Goal: Task Accomplishment & Management: Use online tool/utility

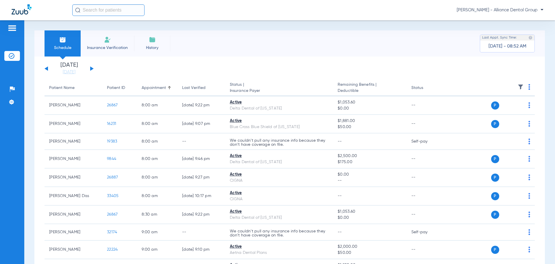
click at [110, 44] on li "Insurance Verification" at bounding box center [108, 43] width 54 height 26
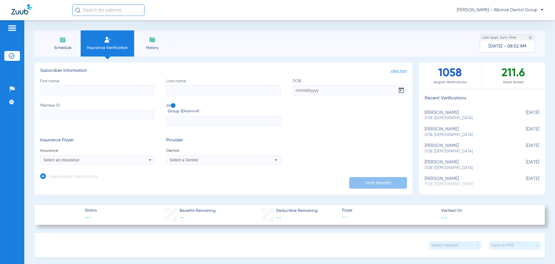
click at [75, 87] on input "First name" at bounding box center [97, 90] width 115 height 10
type input "[PERSON_NAME]"
click at [294, 89] on input "DOB Required" at bounding box center [350, 90] width 115 height 10
type input "[DATE]"
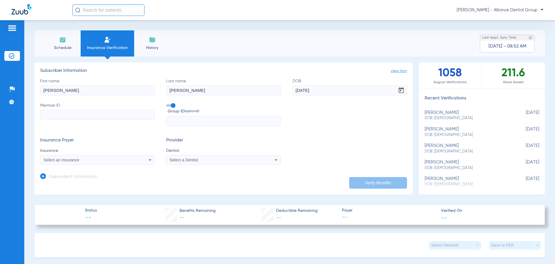
click at [64, 110] on input "Member ID" at bounding box center [97, 115] width 115 height 10
type input "326645955"
click at [152, 159] on icon at bounding box center [150, 159] width 7 height 7
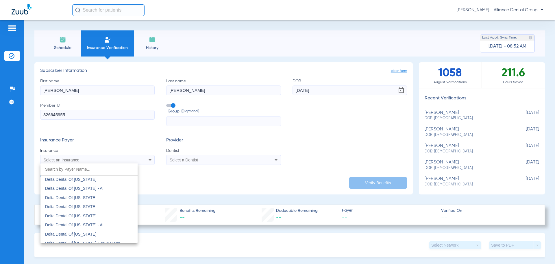
scroll to position [1157, 0]
click at [113, 220] on mat-option "Delta Dental Of [US_STATE]" at bounding box center [88, 216] width 97 height 9
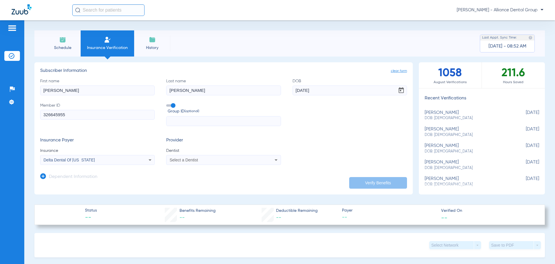
click at [270, 160] on div "Select a Dentist" at bounding box center [224, 159] width 114 height 7
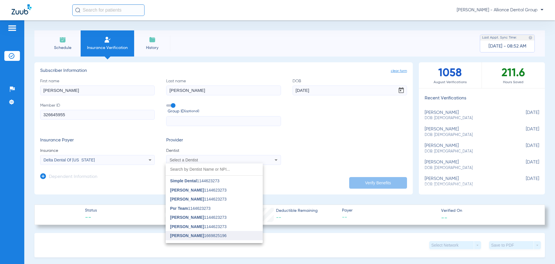
scroll to position [174, 0]
click at [230, 224] on mat-option "[PERSON_NAME] 1669825196" at bounding box center [214, 224] width 97 height 9
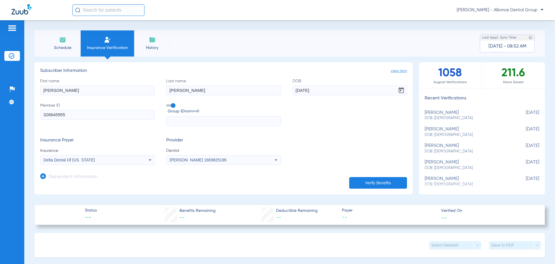
click at [380, 184] on button "Verify Benefits" at bounding box center [378, 183] width 58 height 12
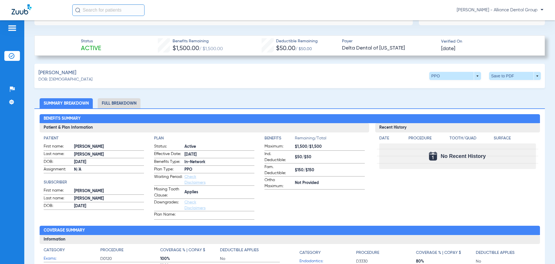
scroll to position [202, 0]
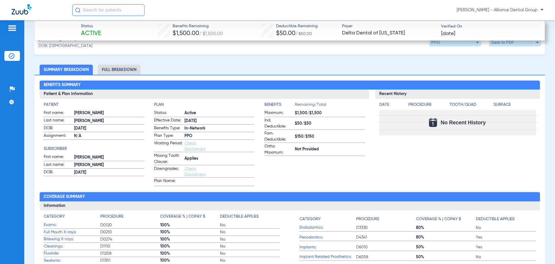
click at [122, 69] on li "Full Breakdown" at bounding box center [119, 70] width 43 height 10
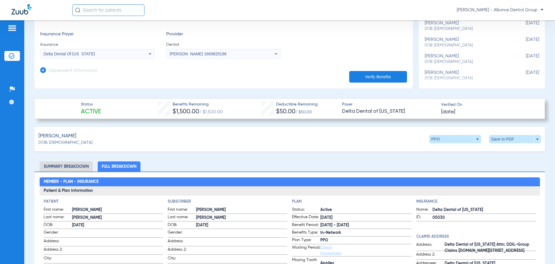
scroll to position [116, 0]
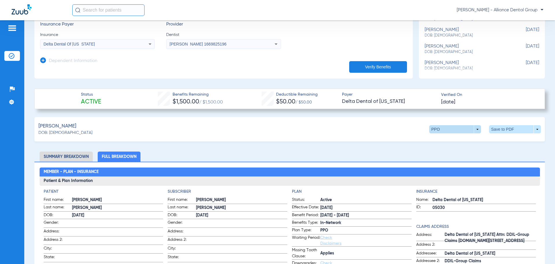
click at [475, 129] on span at bounding box center [456, 129] width 52 height 8
click at [437, 152] on span "Premier" at bounding box center [443, 152] width 27 height 4
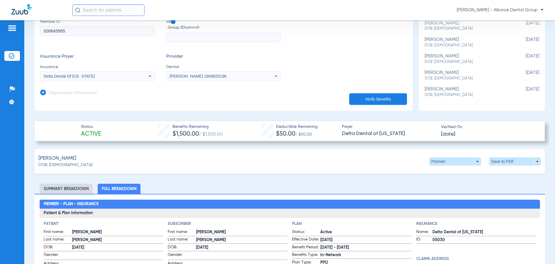
scroll to position [87, 0]
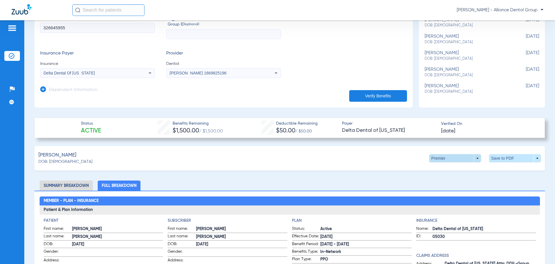
click at [474, 160] on span at bounding box center [456, 158] width 52 height 8
click at [429, 172] on button "PPO" at bounding box center [444, 169] width 36 height 12
click at [475, 160] on span at bounding box center [456, 158] width 52 height 8
click at [443, 178] on span "Premier" at bounding box center [443, 180] width 27 height 4
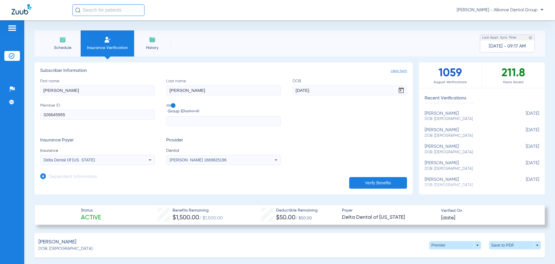
scroll to position [89, 0]
